Goal: Transaction & Acquisition: Subscribe to service/newsletter

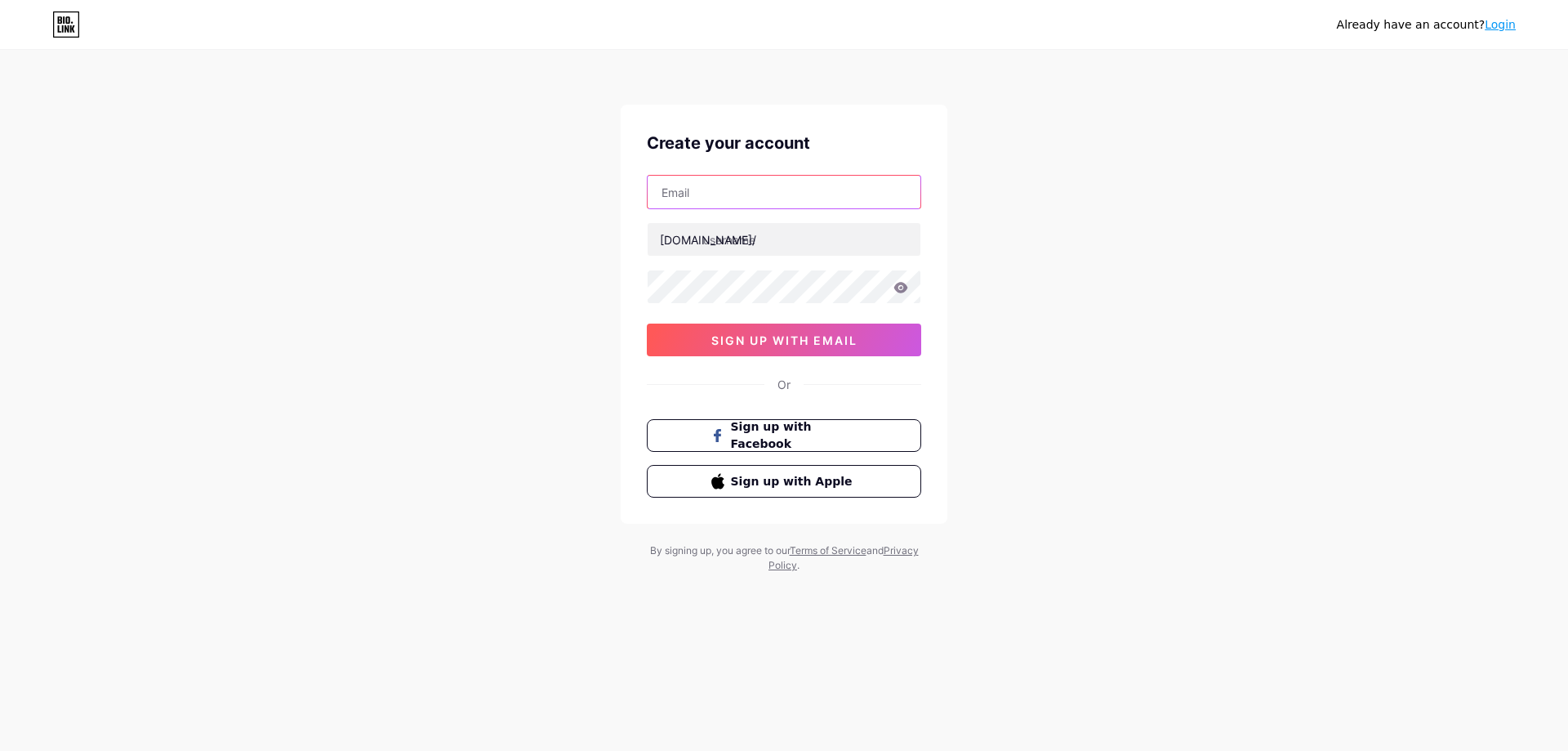
click at [767, 203] on input "text" at bounding box center [784, 192] width 273 height 33
type input "[EMAIL_ADDRESS][DOMAIN_NAME]"
click at [797, 243] on input "text" at bounding box center [784, 240] width 273 height 33
paste input "drippycustoms"
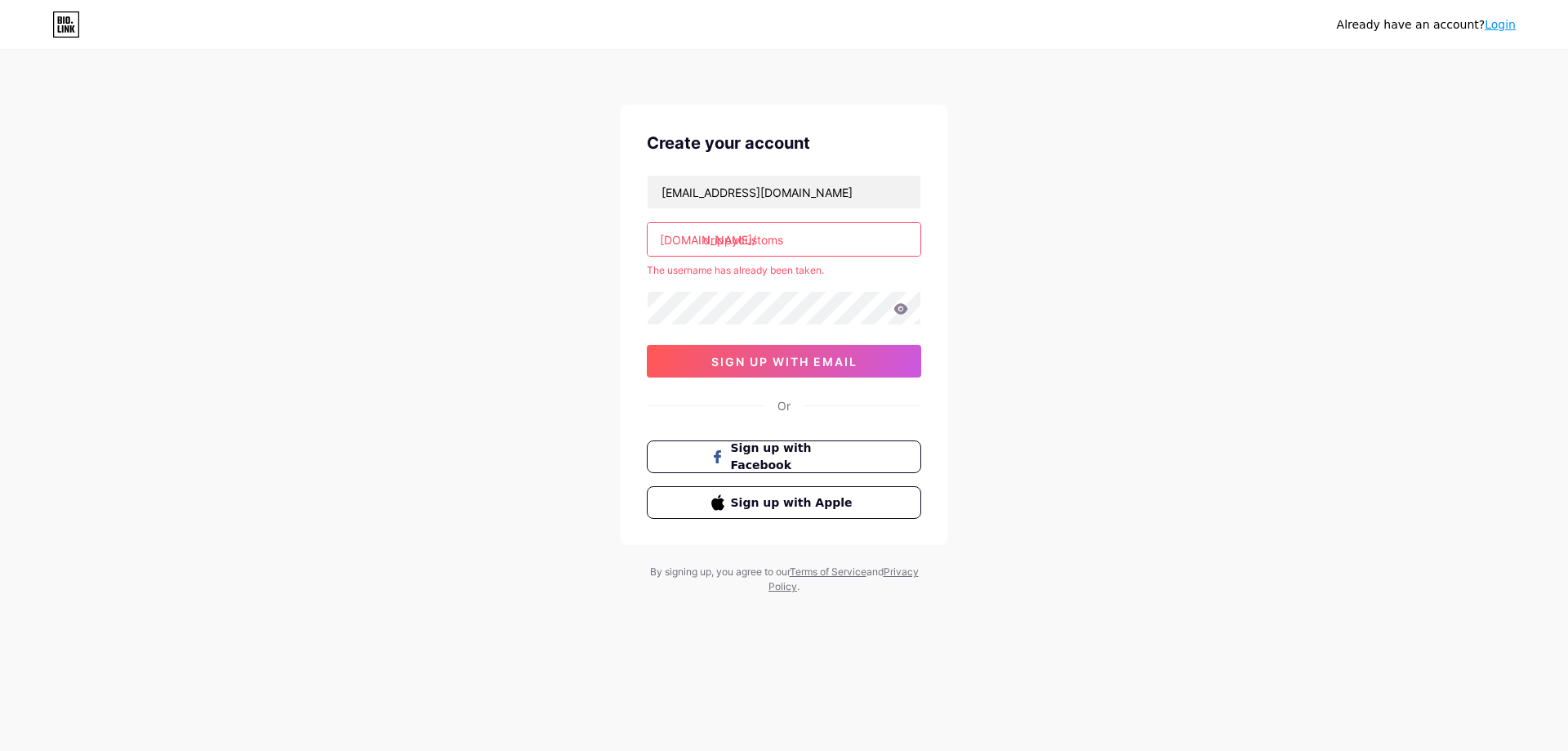
drag, startPoint x: 704, startPoint y: 242, endPoint x: 336, endPoint y: 251, distance: 368.1
click at [336, 251] on div "Already have an account? Login Create your account [EMAIL_ADDRESS][DOMAIN_NAME]…" at bounding box center [784, 323] width 1568 height 647
click at [803, 246] on input "drippycustoms" at bounding box center [784, 240] width 273 height 33
type input "drippycu"
click at [746, 361] on span "sign up with email" at bounding box center [784, 361] width 146 height 14
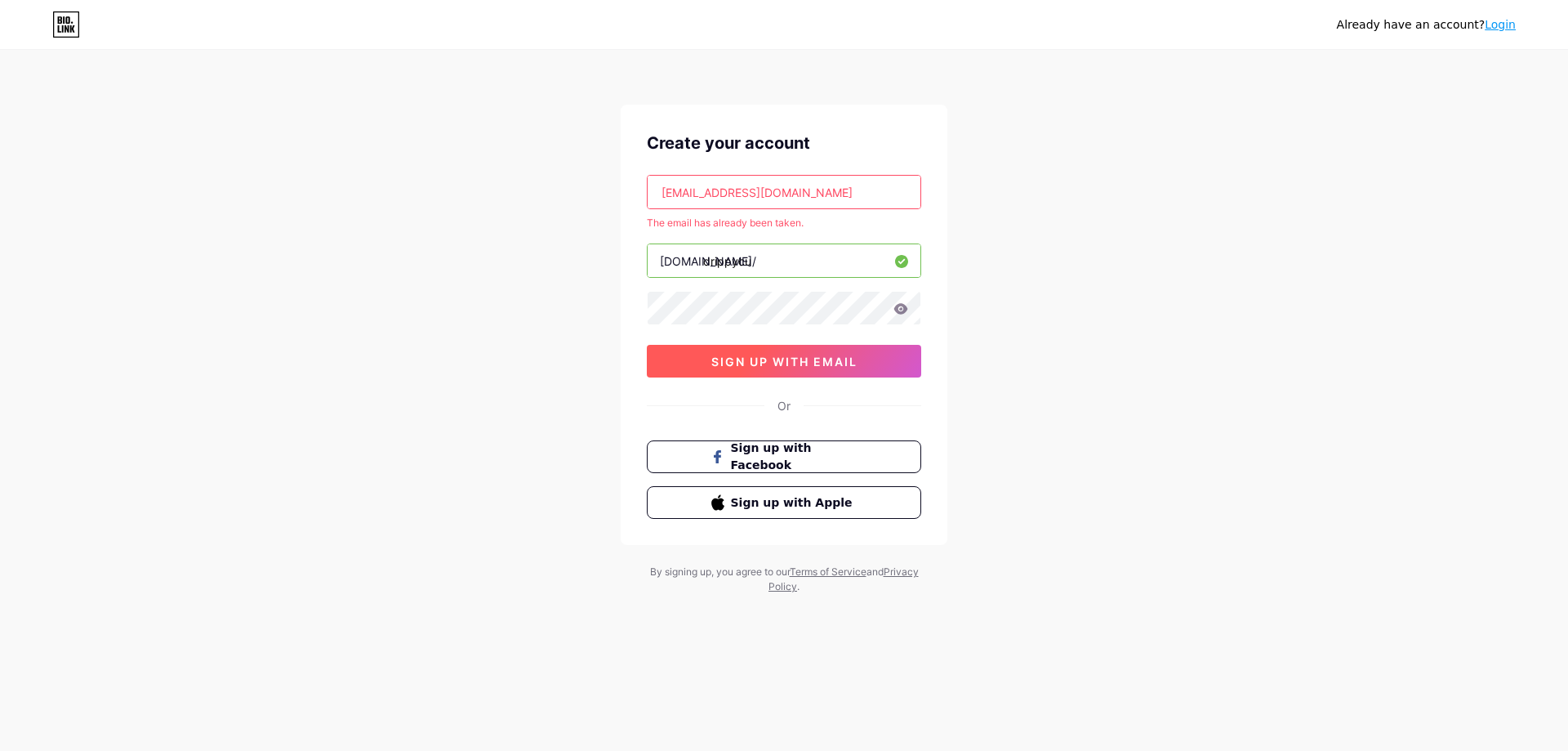
click at [766, 369] on button "sign up with email" at bounding box center [784, 361] width 274 height 33
